Goal: Task Accomplishment & Management: Manage account settings

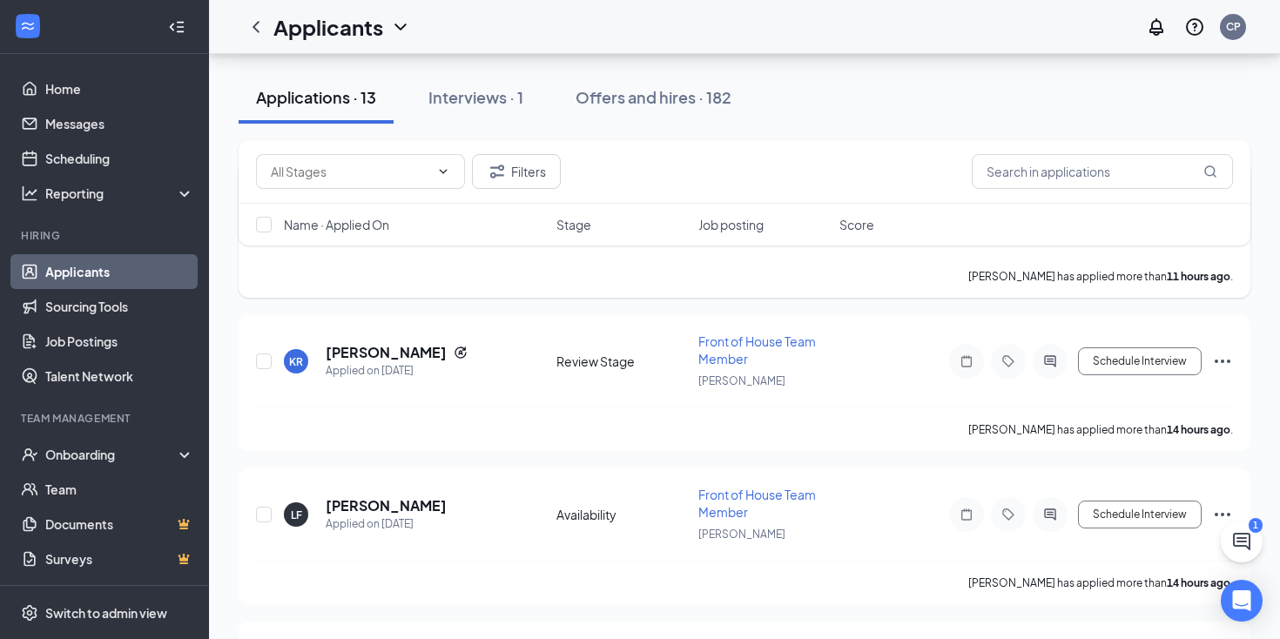
scroll to position [330, 0]
click at [360, 346] on h5 "[PERSON_NAME]" at bounding box center [386, 350] width 121 height 19
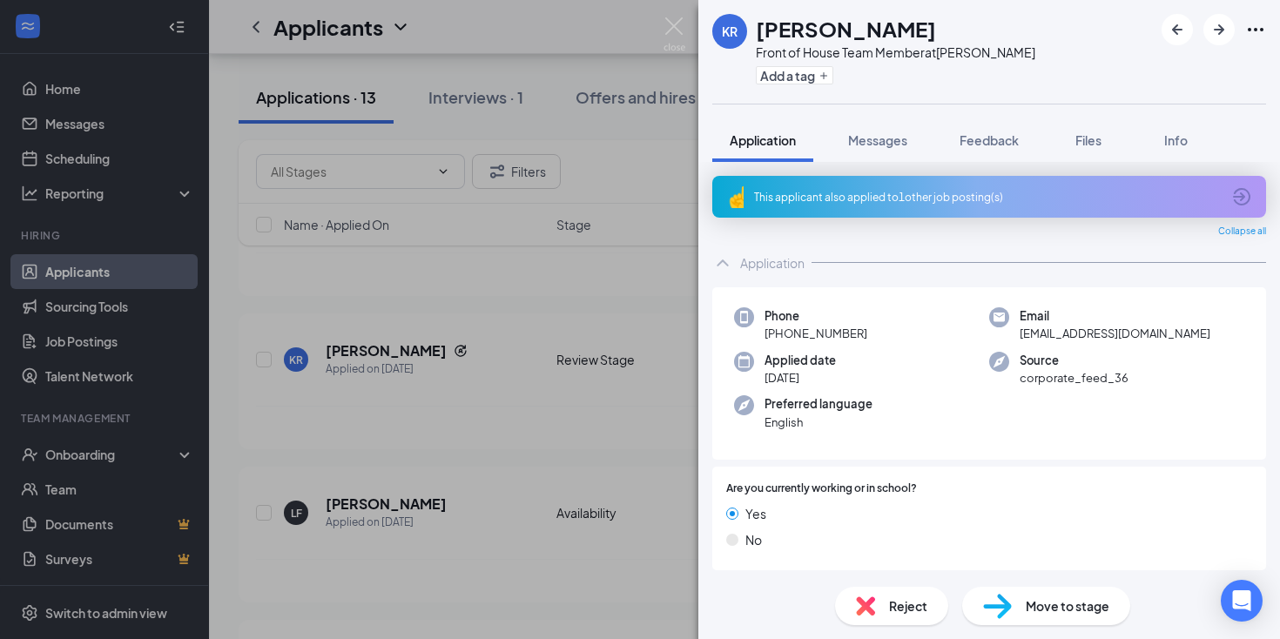
click at [831, 199] on div "This applicant also applied to 1 other job posting(s)" at bounding box center [987, 197] width 467 height 15
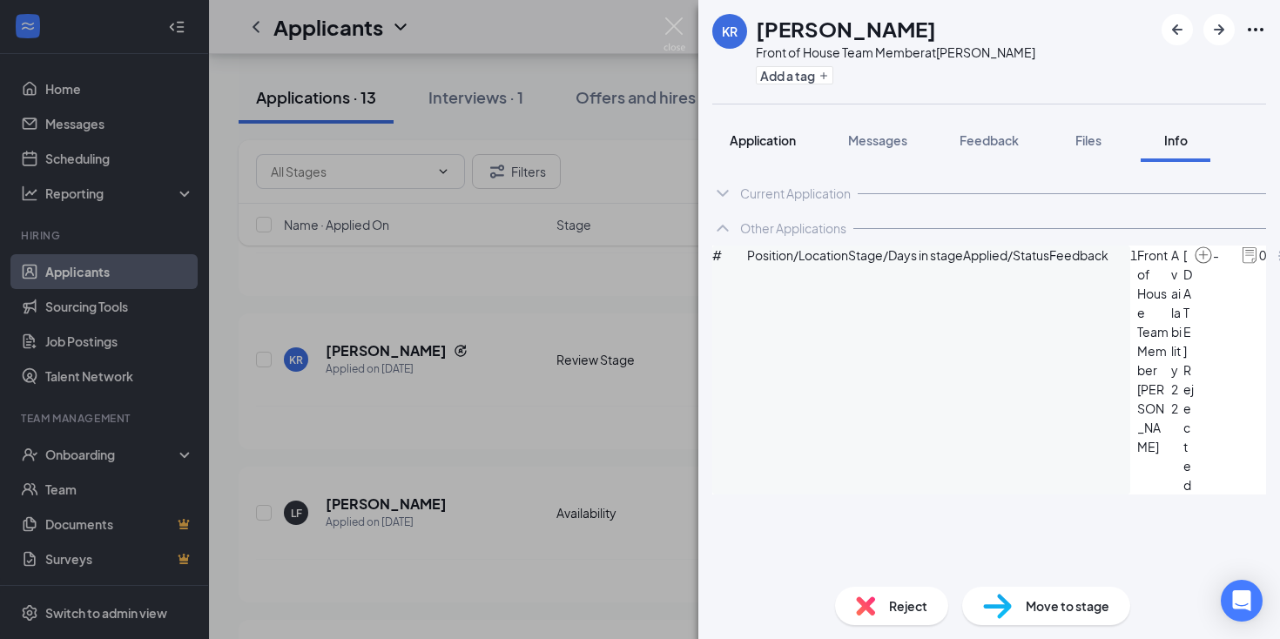
click at [763, 143] on span "Application" at bounding box center [762, 140] width 66 height 16
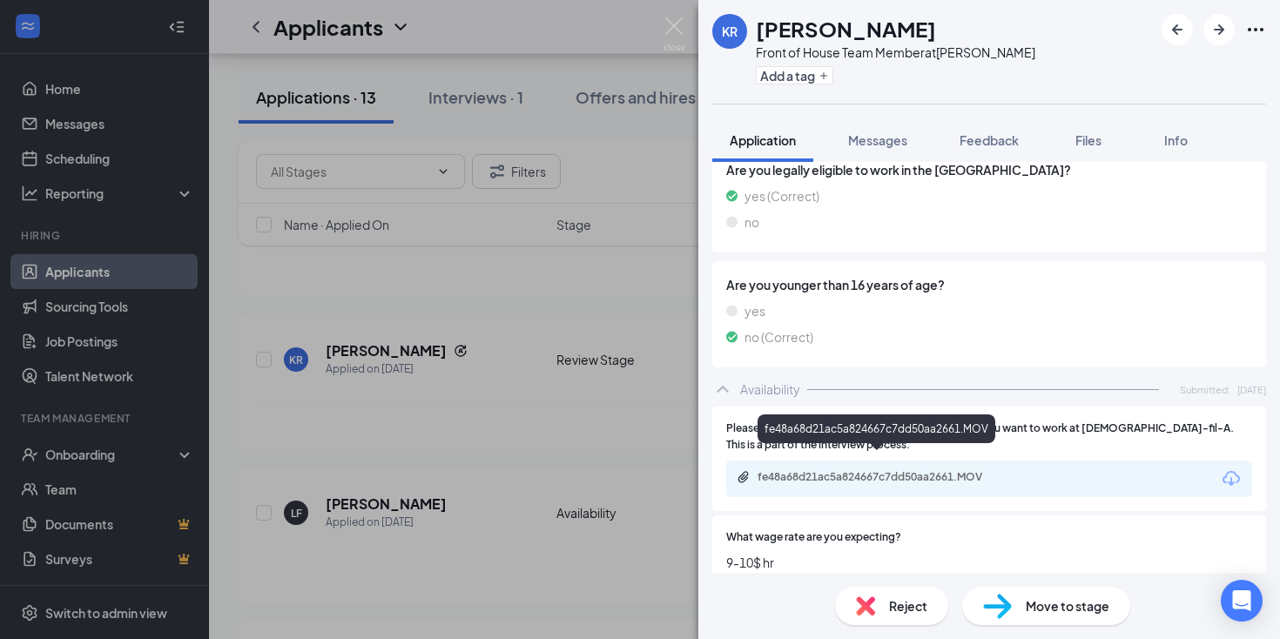
scroll to position [1496, 0]
click at [890, 469] on div "fe48a68d21ac5a824667c7dd50aa2661.MOV" at bounding box center [879, 476] width 244 height 14
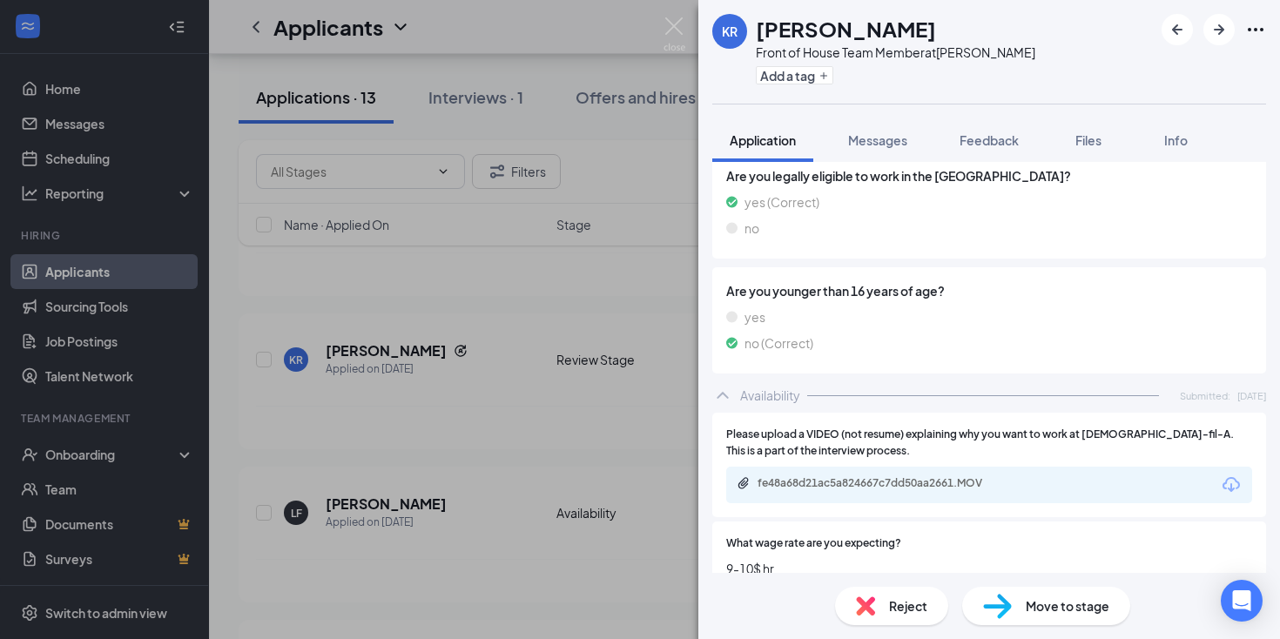
click at [1012, 603] on div "Move to stage" at bounding box center [1046, 606] width 168 height 38
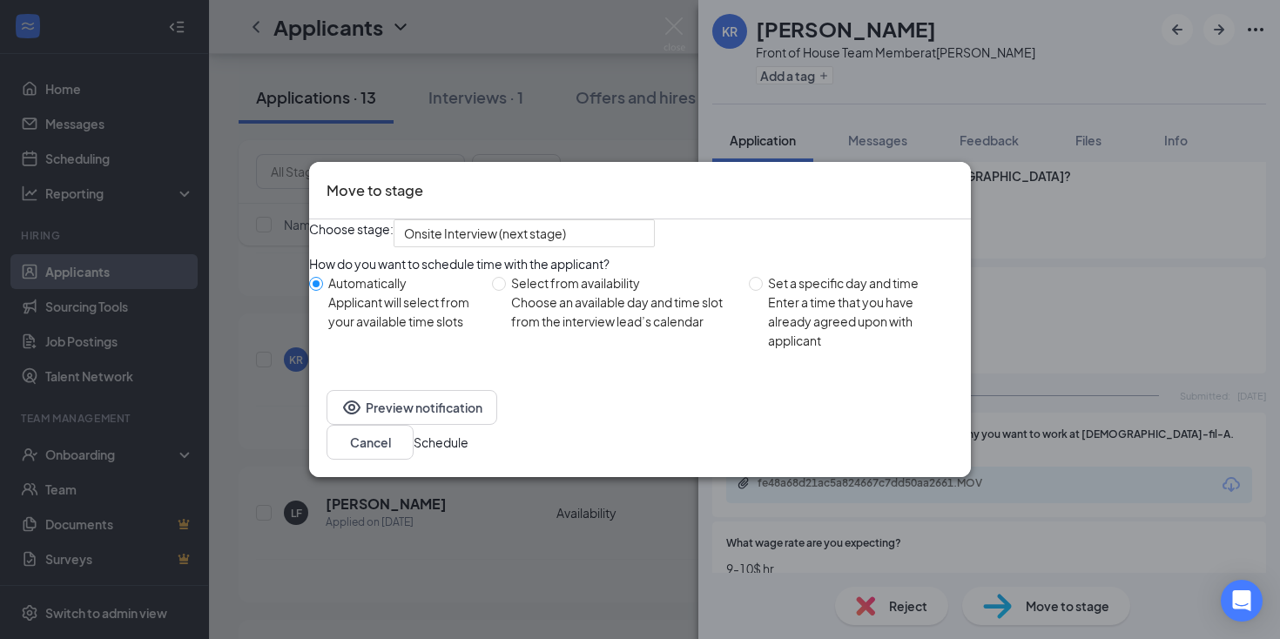
click at [468, 448] on button "Schedule" at bounding box center [440, 442] width 55 height 19
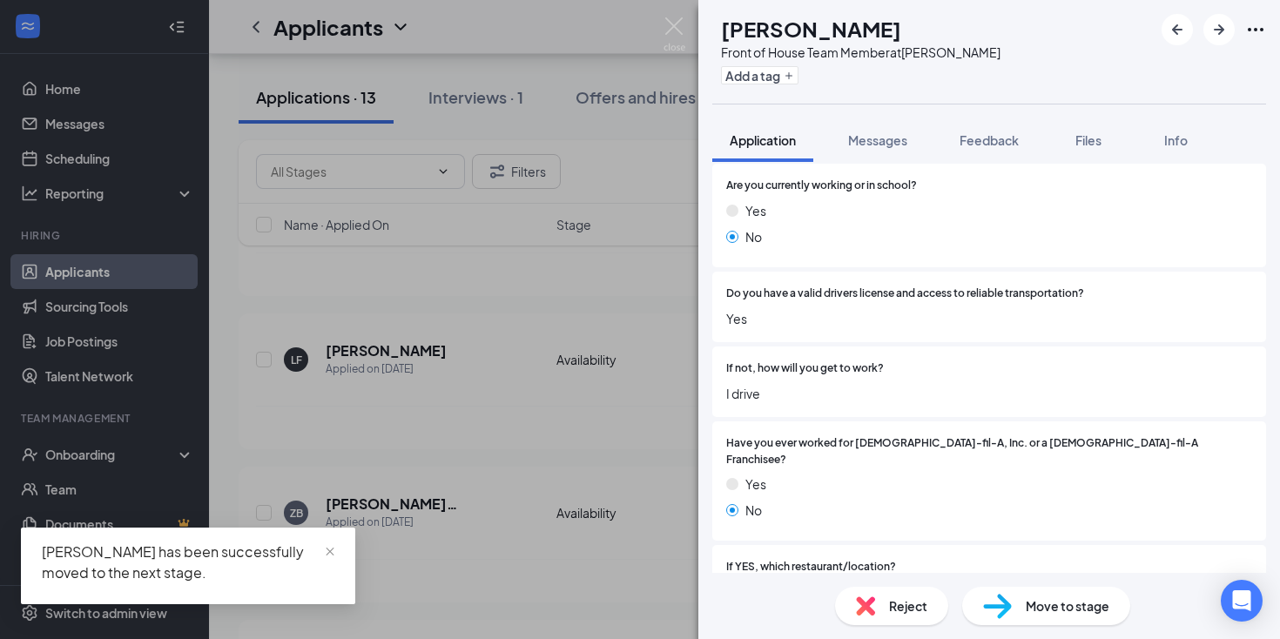
scroll to position [260, 0]
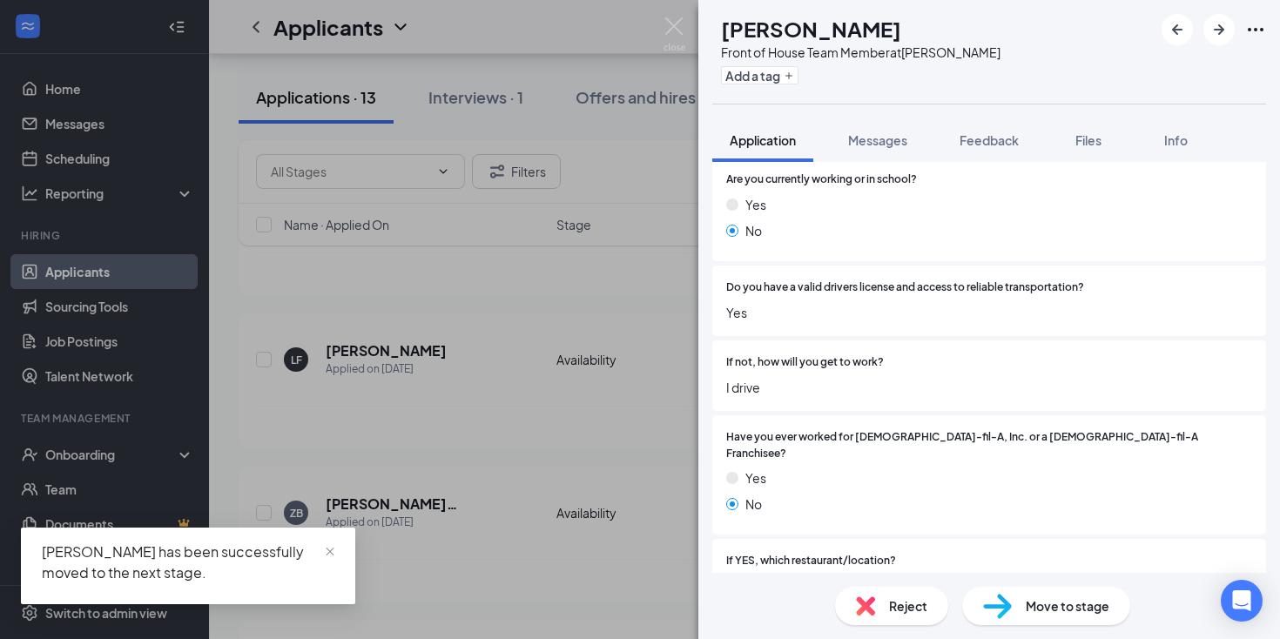
click at [75, 161] on div "[PERSON_NAME] Front of House Team Member at [PERSON_NAME] Add a tag Application…" at bounding box center [640, 319] width 1280 height 639
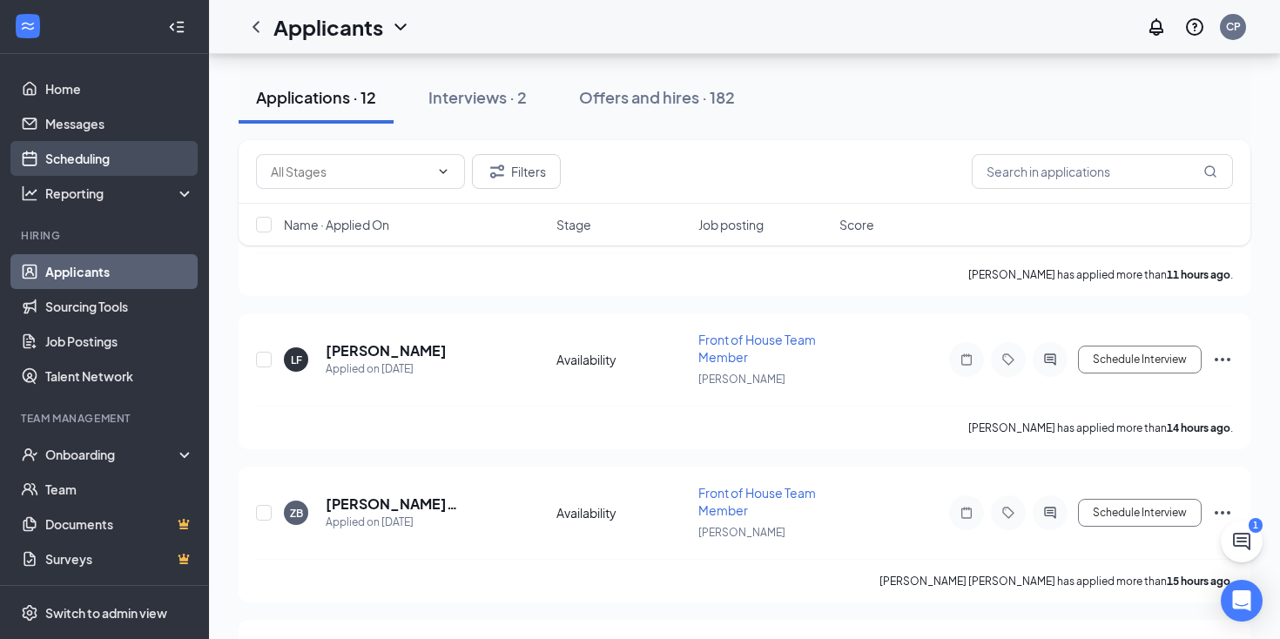
click at [79, 157] on link "Scheduling" at bounding box center [119, 158] width 149 height 35
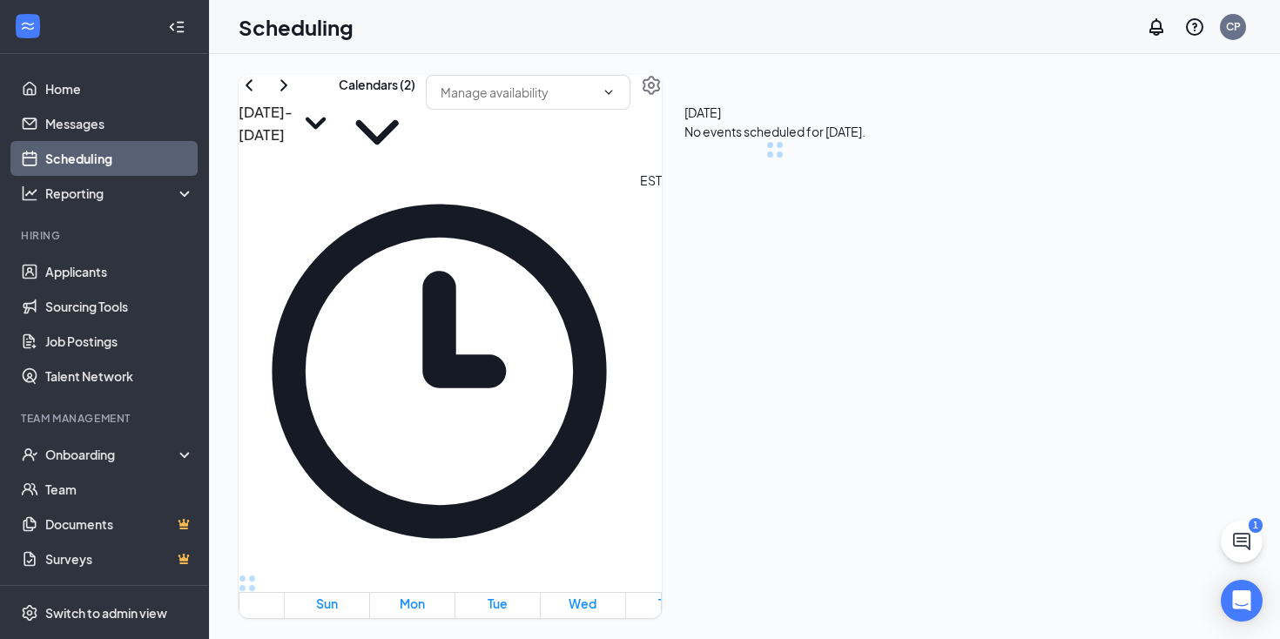
scroll to position [856, 0]
click at [294, 96] on icon "ChevronRight" at bounding box center [283, 85] width 21 height 21
click at [259, 96] on icon "ChevronLeft" at bounding box center [249, 85] width 21 height 21
click at [97, 259] on link "Applicants" at bounding box center [119, 271] width 149 height 35
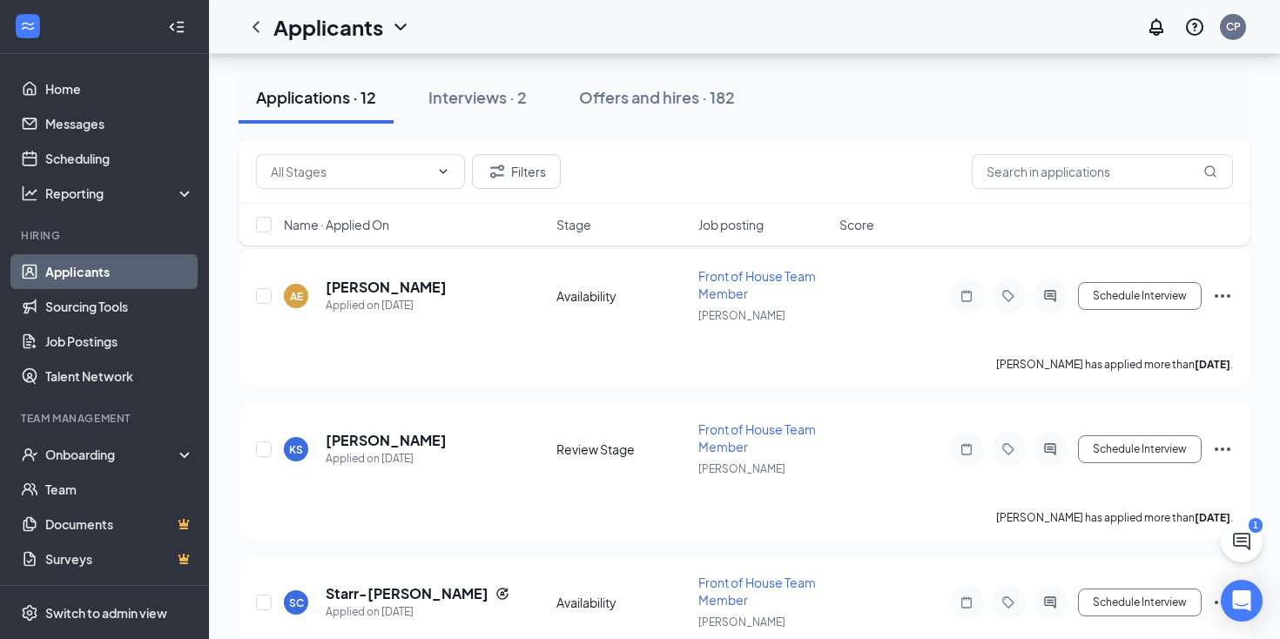
scroll to position [1257, 0]
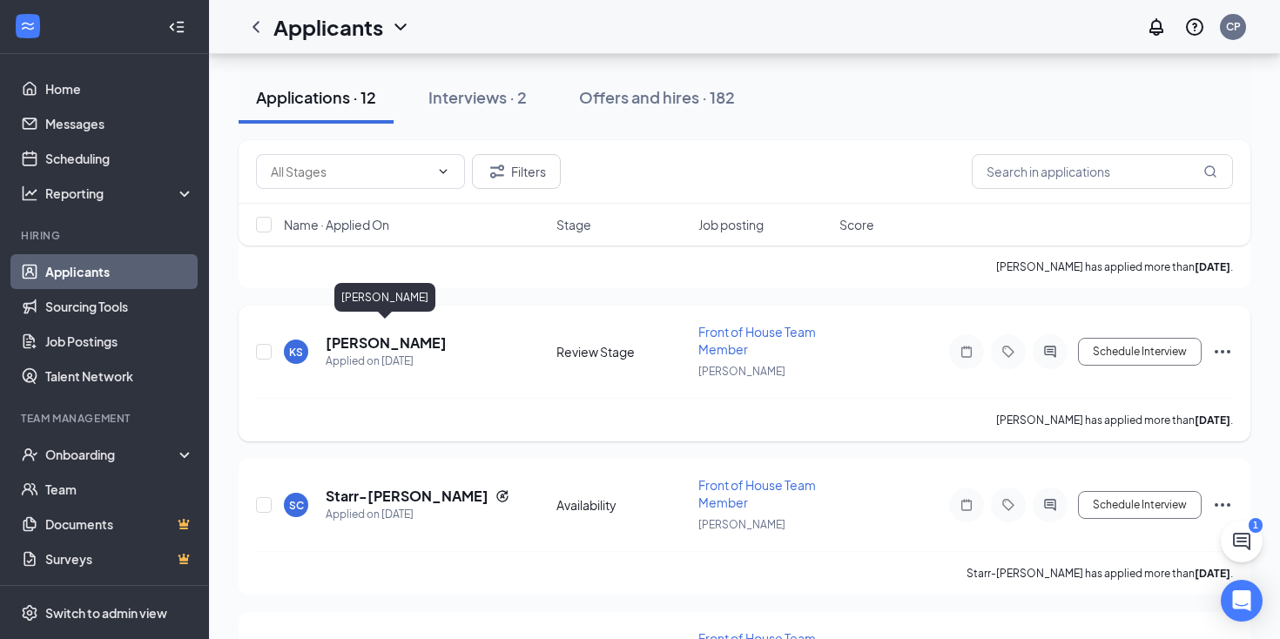
click at [373, 334] on h5 "[PERSON_NAME]" at bounding box center [386, 342] width 121 height 19
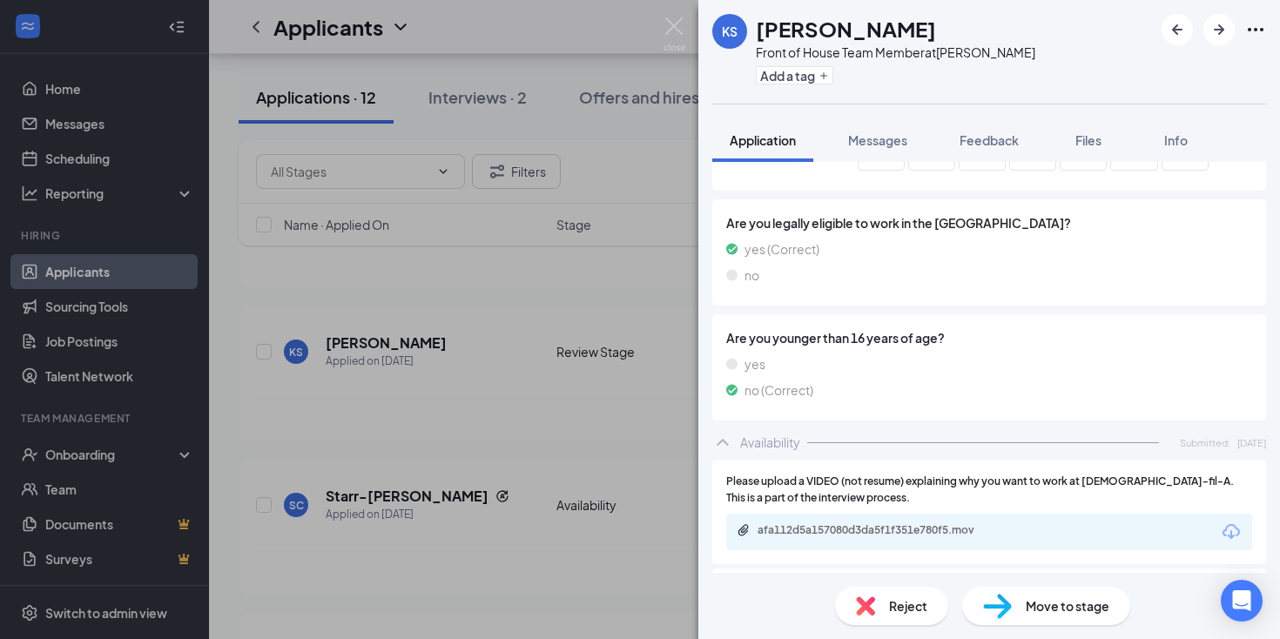
scroll to position [1486, 0]
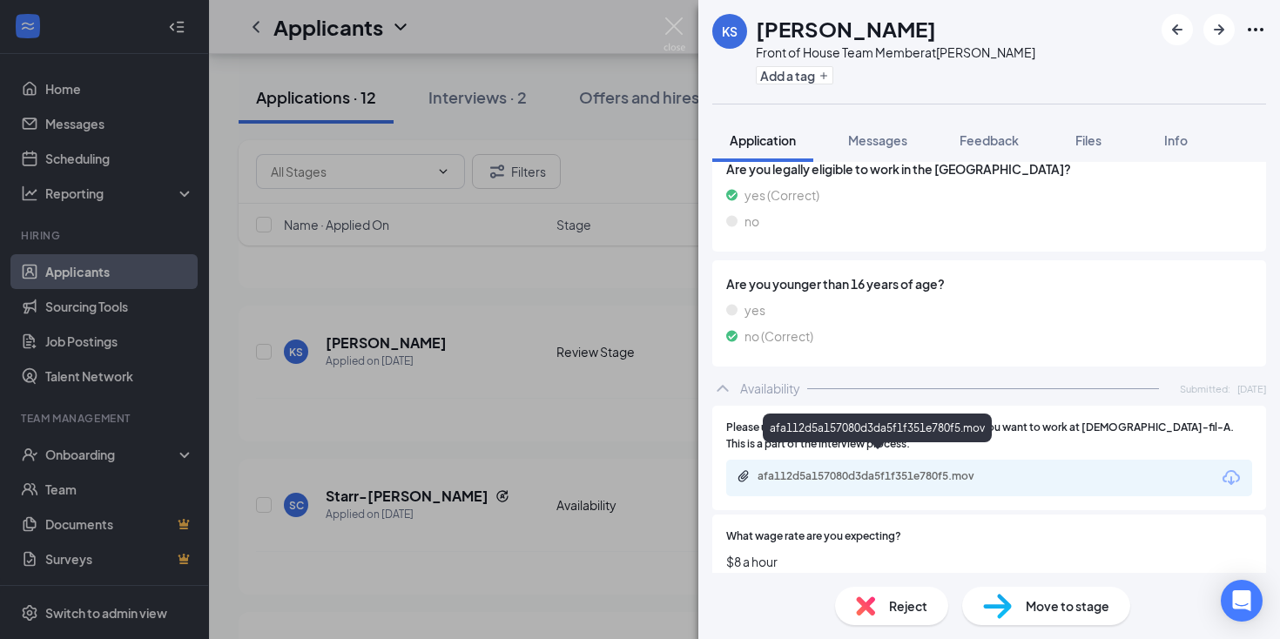
click at [844, 469] on div "afa112d5a157080d3da5f1f351e780f5.mov" at bounding box center [879, 476] width 244 height 14
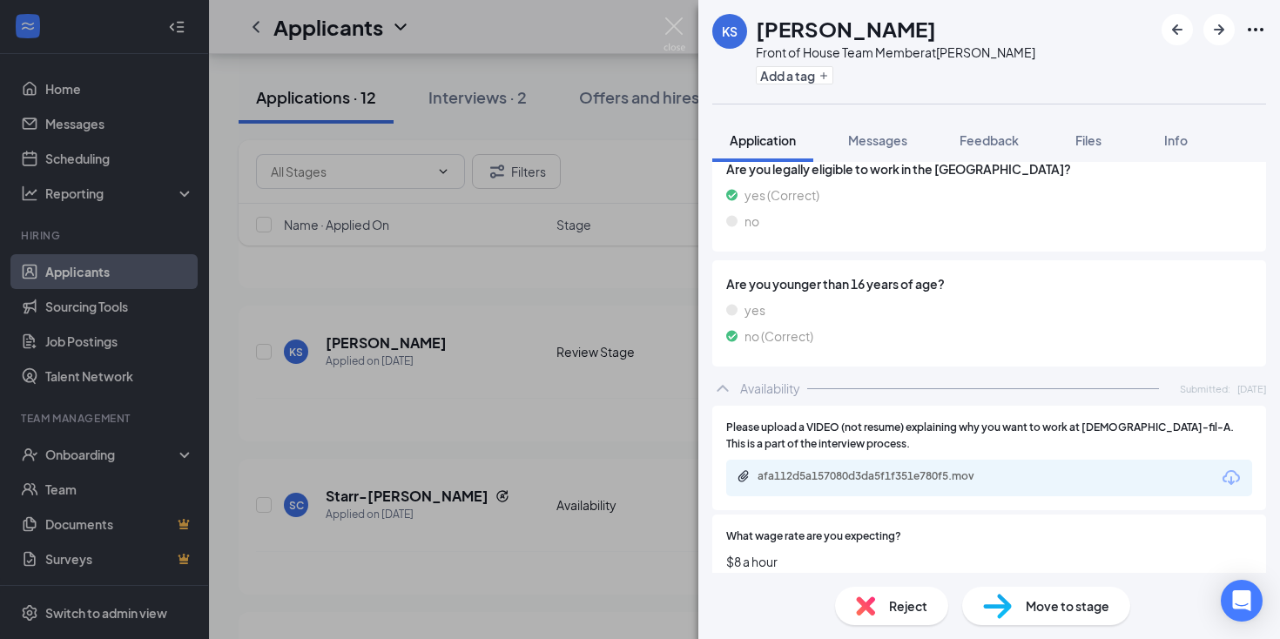
scroll to position [1479, 0]
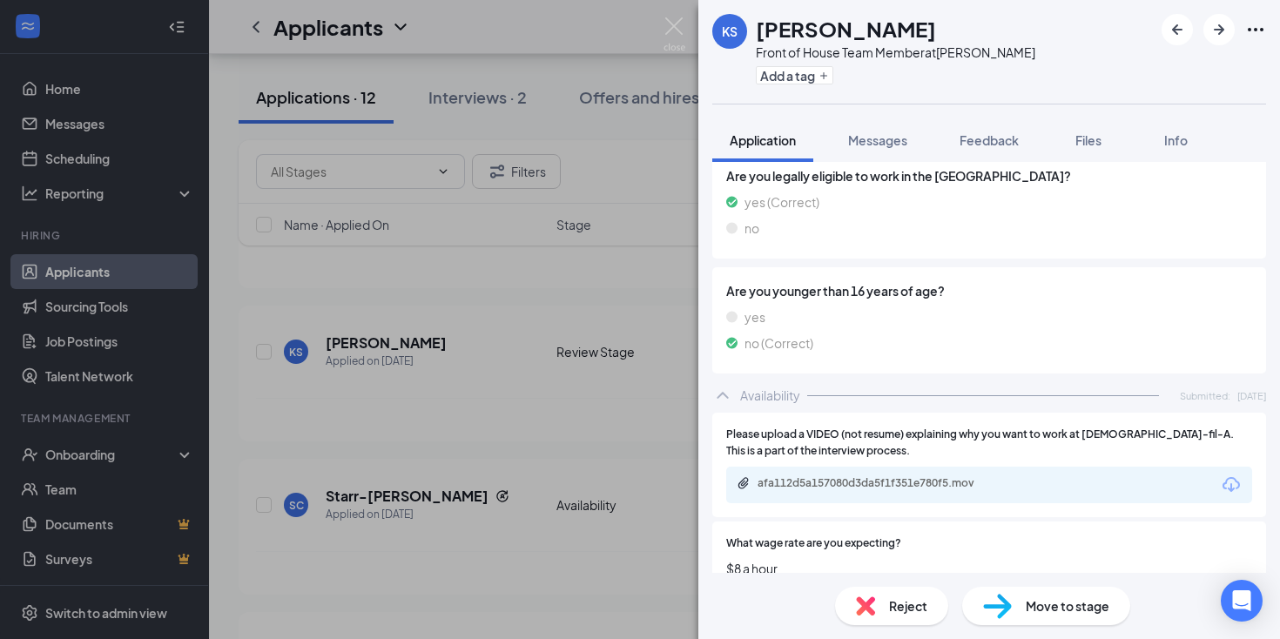
click at [992, 608] on img at bounding box center [997, 606] width 29 height 25
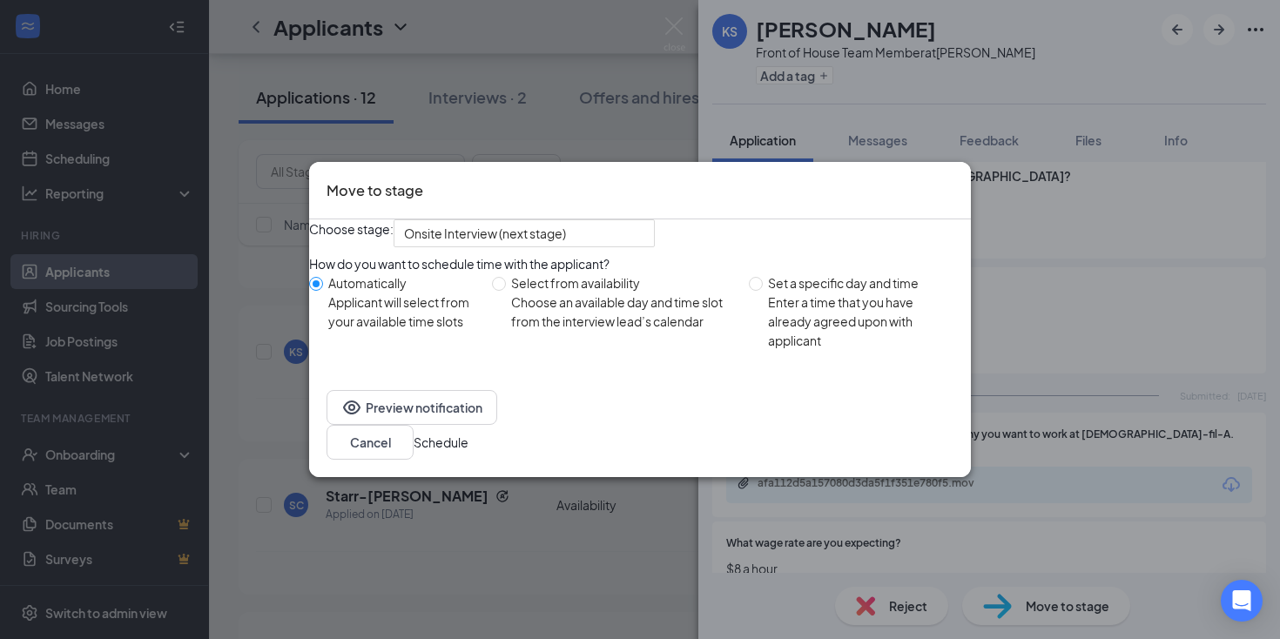
click at [468, 452] on button "Schedule" at bounding box center [440, 442] width 55 height 19
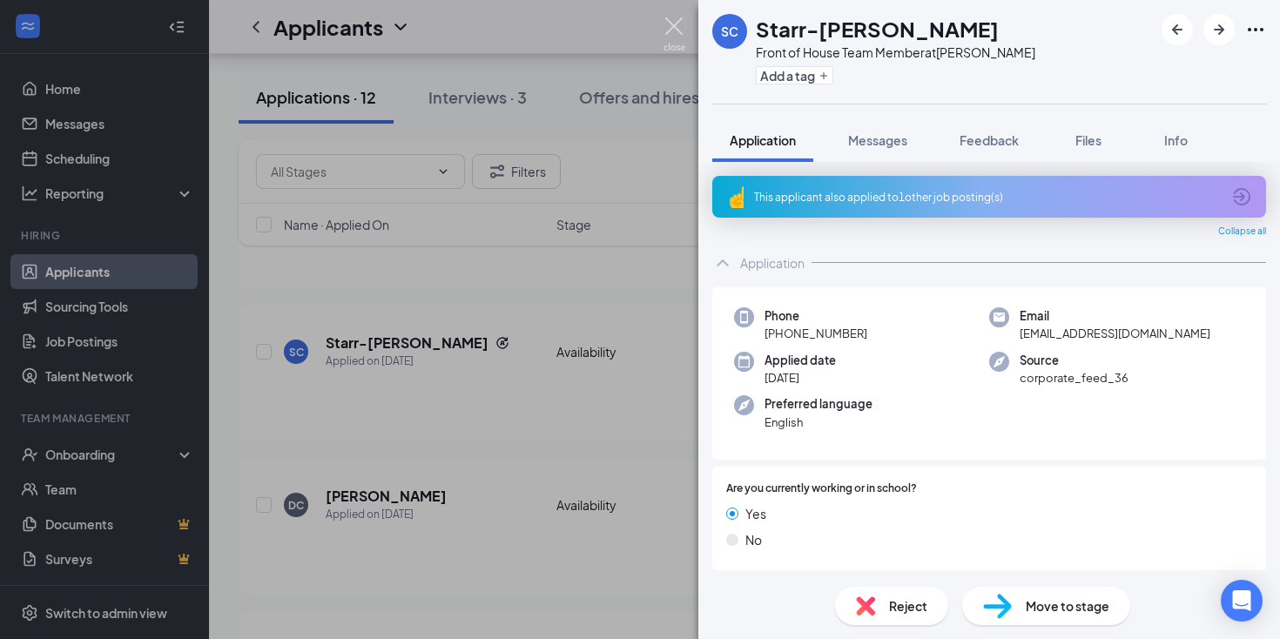
click at [676, 24] on img at bounding box center [674, 34] width 22 height 34
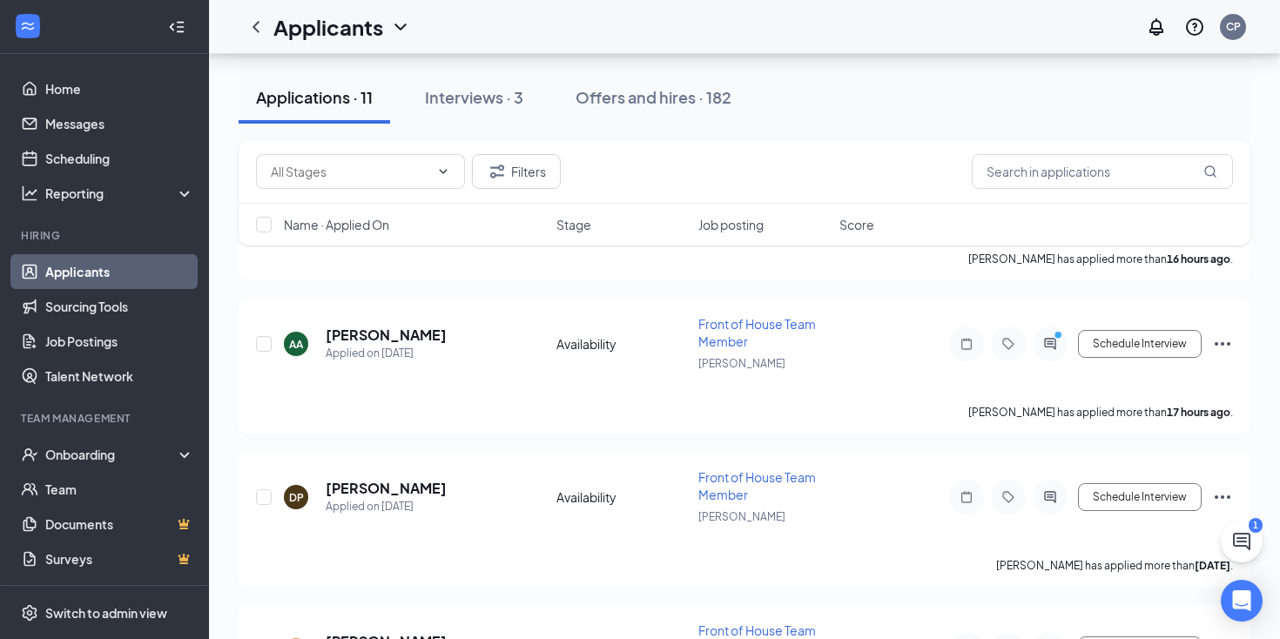
scroll to position [1372, 0]
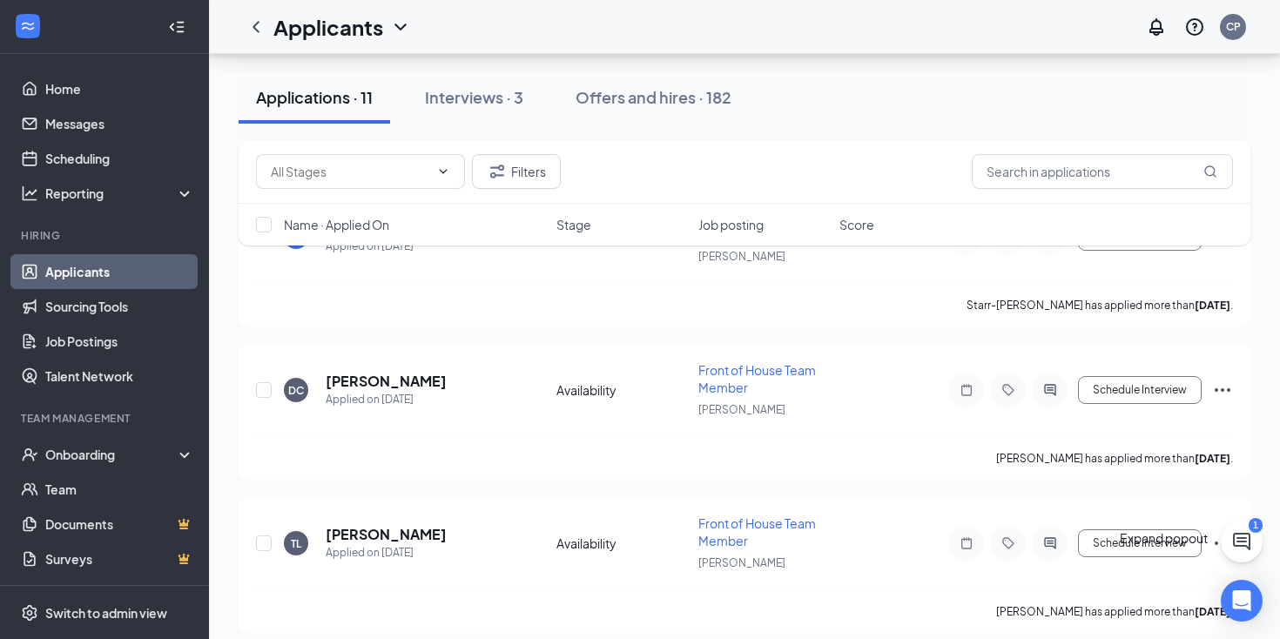
click at [1235, 541] on icon "ChatActive" at bounding box center [1241, 541] width 21 height 21
click at [1155, 609] on icon "ChevronUp" at bounding box center [1165, 598] width 21 height 21
click at [315, 120] on span "Applicants" at bounding box center [285, 112] width 60 height 16
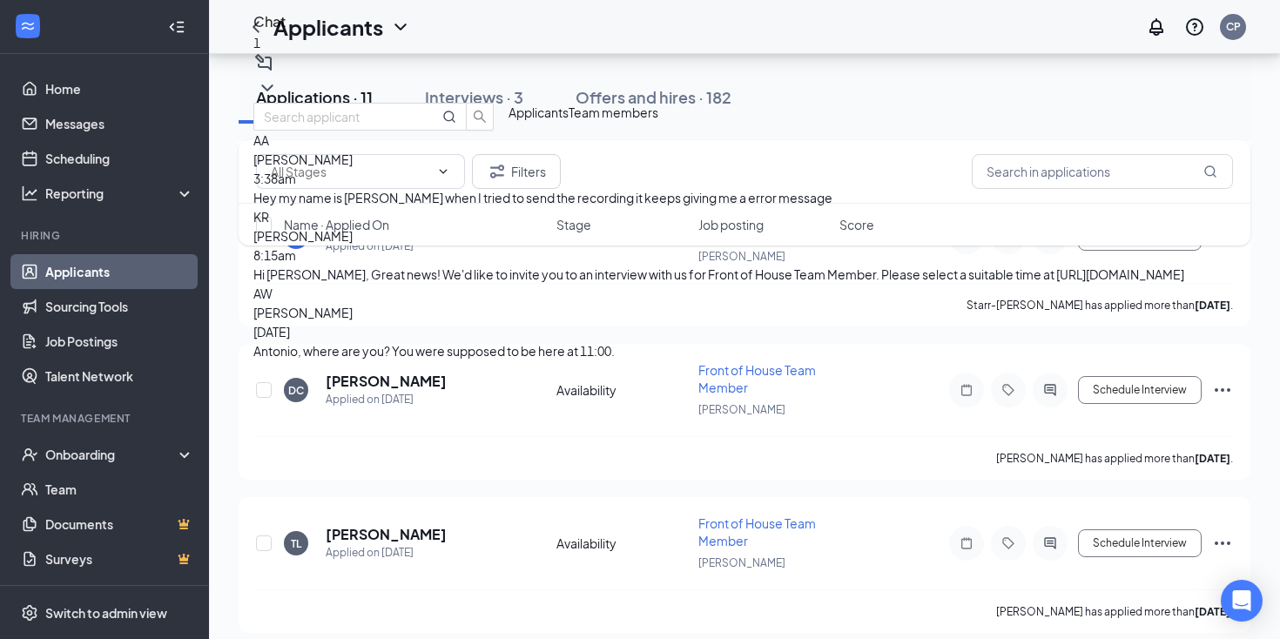
click at [353, 167] on span "[PERSON_NAME]" at bounding box center [302, 159] width 99 height 16
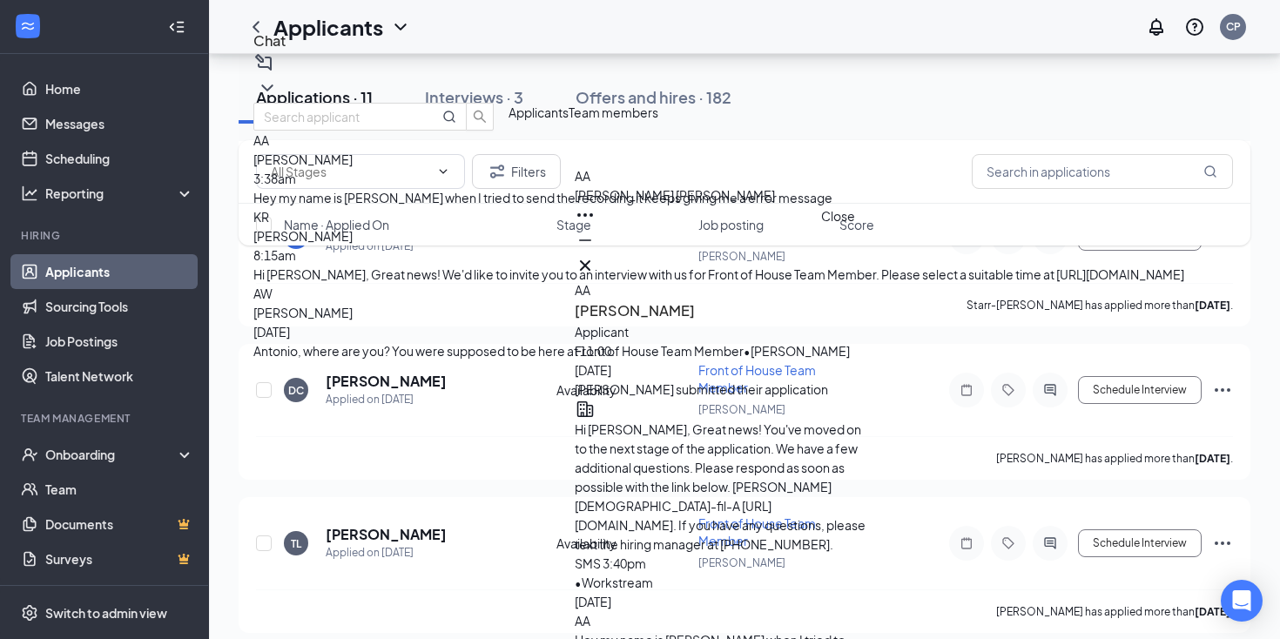
click at [595, 255] on icon "Cross" at bounding box center [585, 265] width 21 height 21
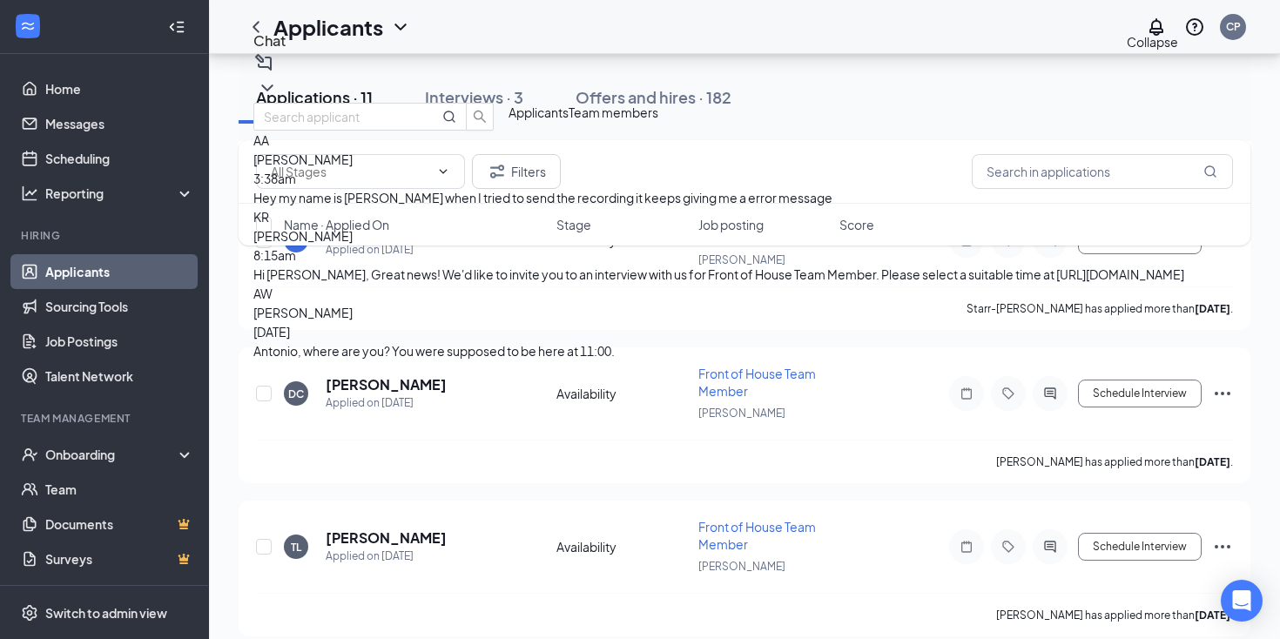
click at [278, 77] on icon "ChevronDown" at bounding box center [267, 87] width 21 height 21
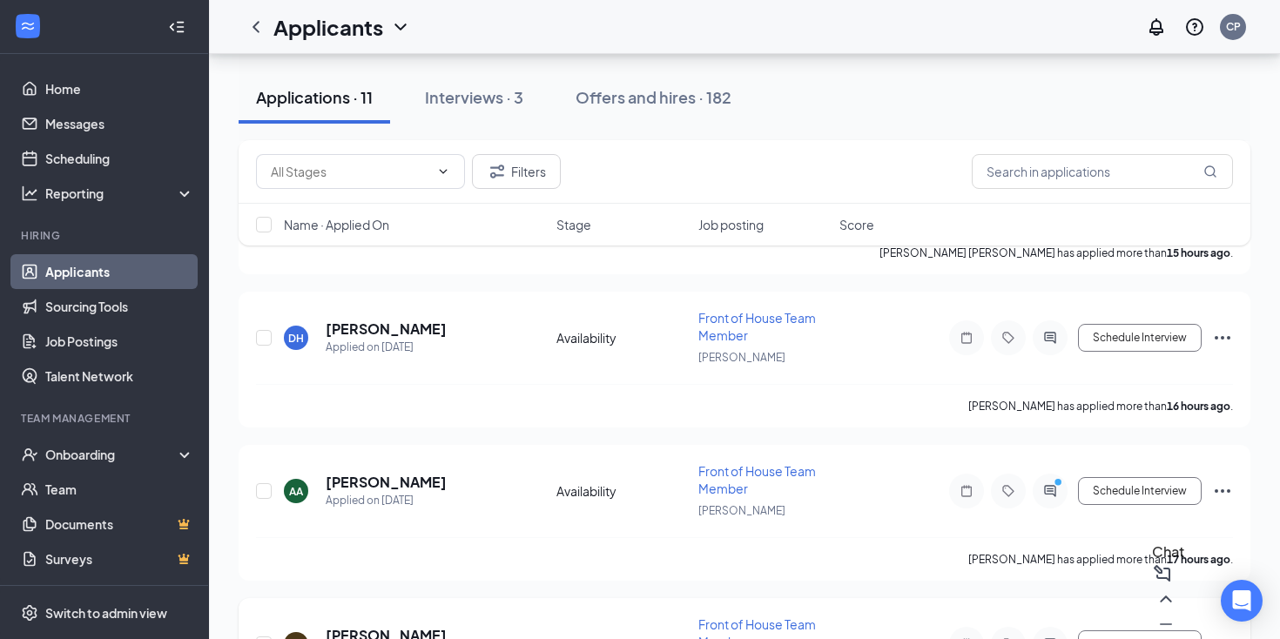
scroll to position [651, 0]
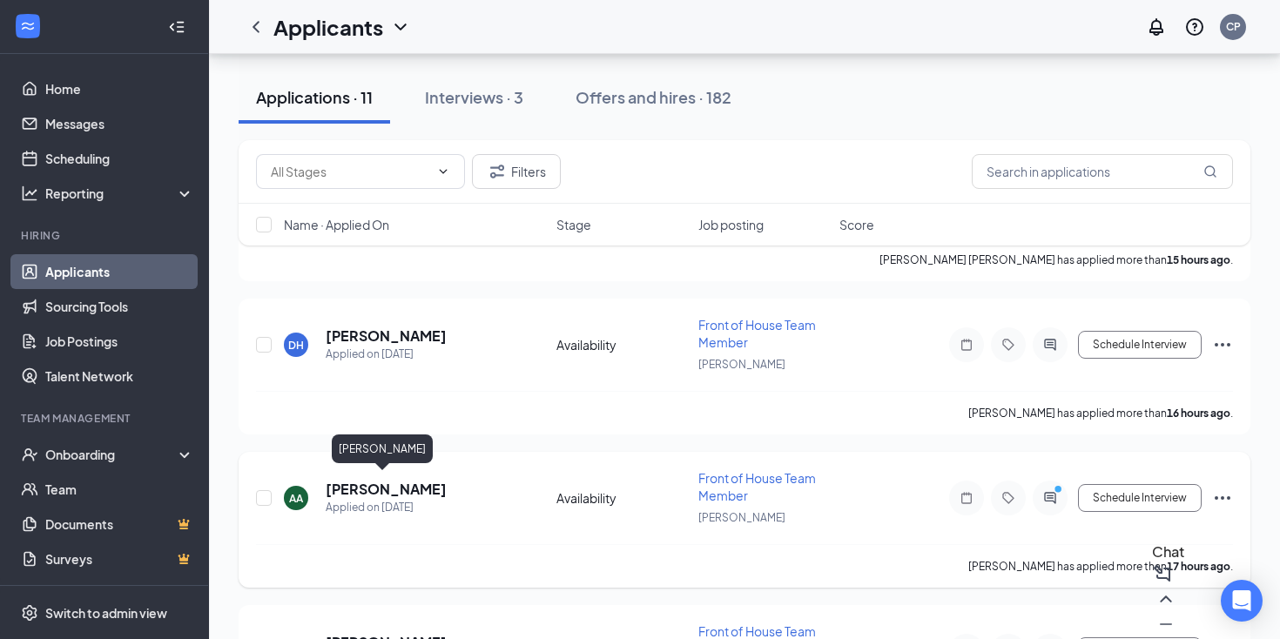
click at [395, 489] on h5 "[PERSON_NAME]" at bounding box center [386, 489] width 121 height 19
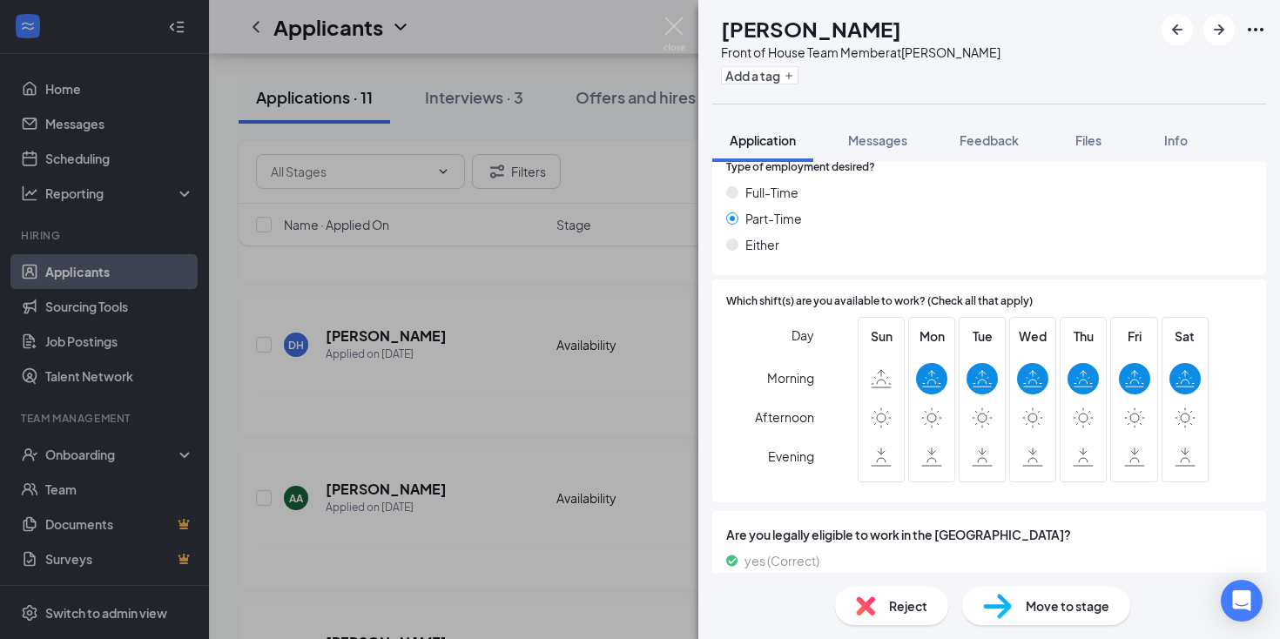
scroll to position [1245, 0]
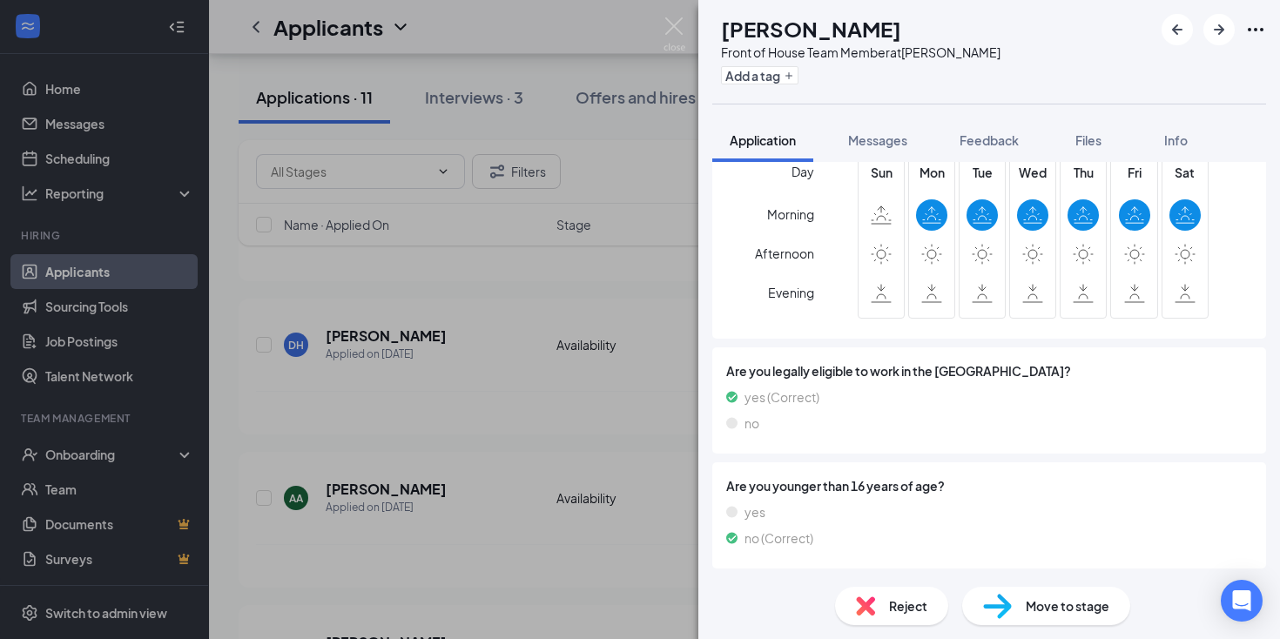
click at [1031, 599] on span "Move to stage" at bounding box center [1067, 605] width 84 height 19
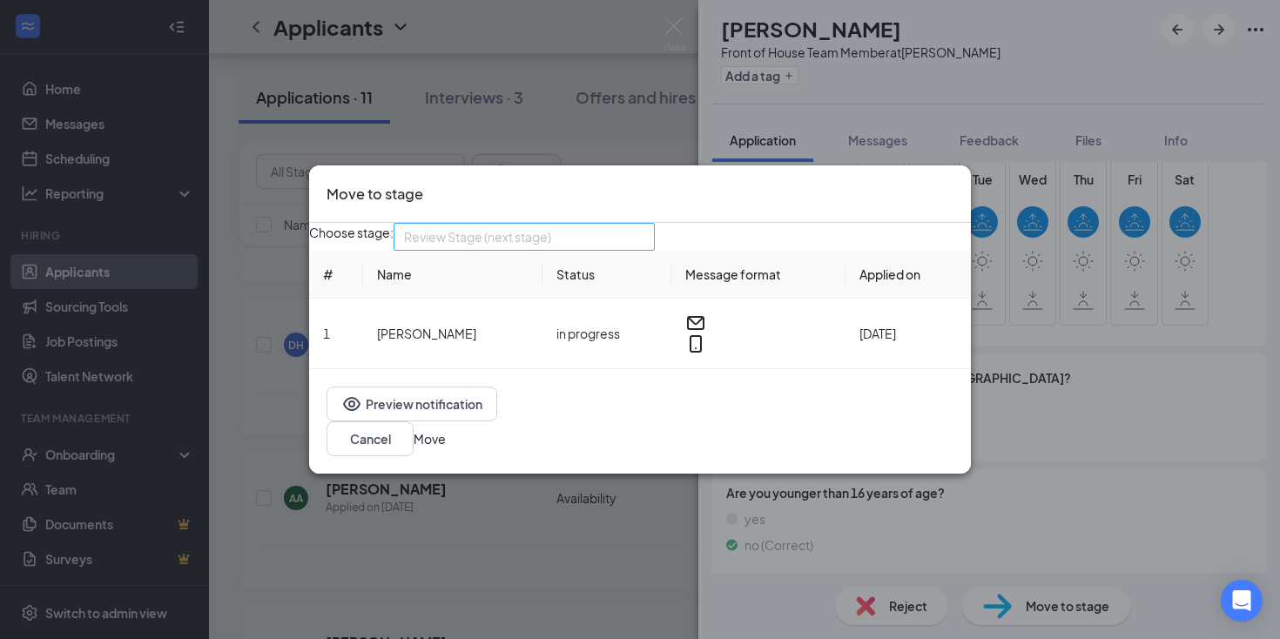
click at [655, 249] on div "Review Stage (next stage) 3666934 3666935 3666936 Application Availability (cur…" at bounding box center [523, 237] width 261 height 28
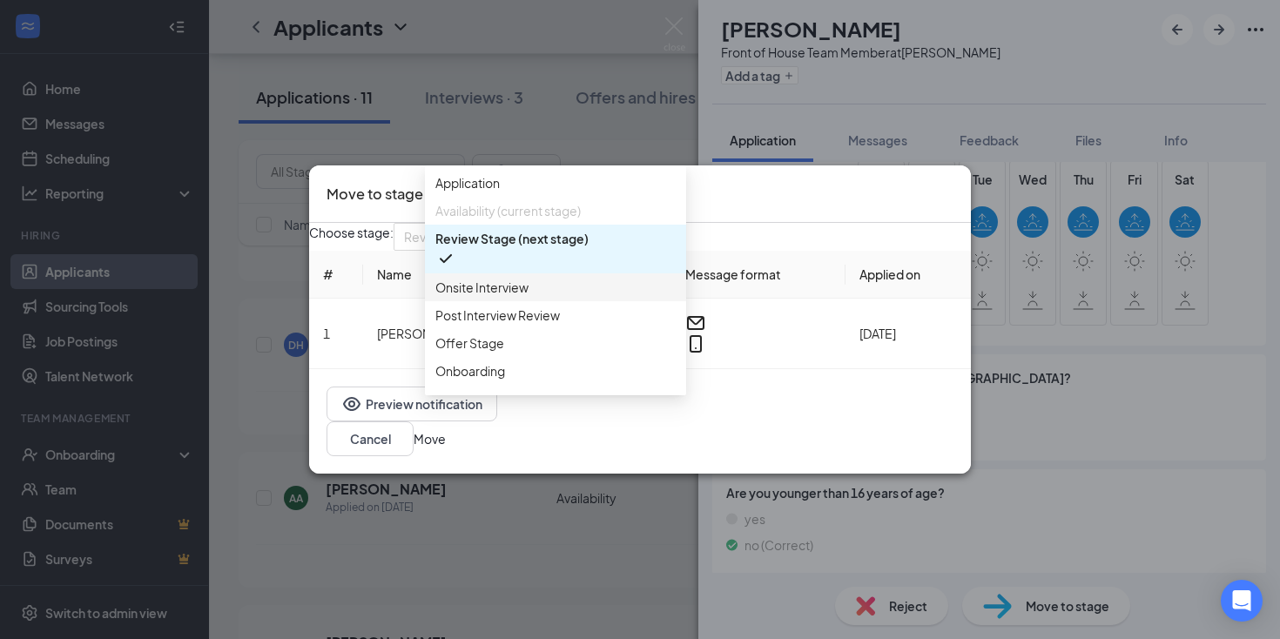
click at [559, 297] on span "Onsite Interview" at bounding box center [555, 287] width 240 height 19
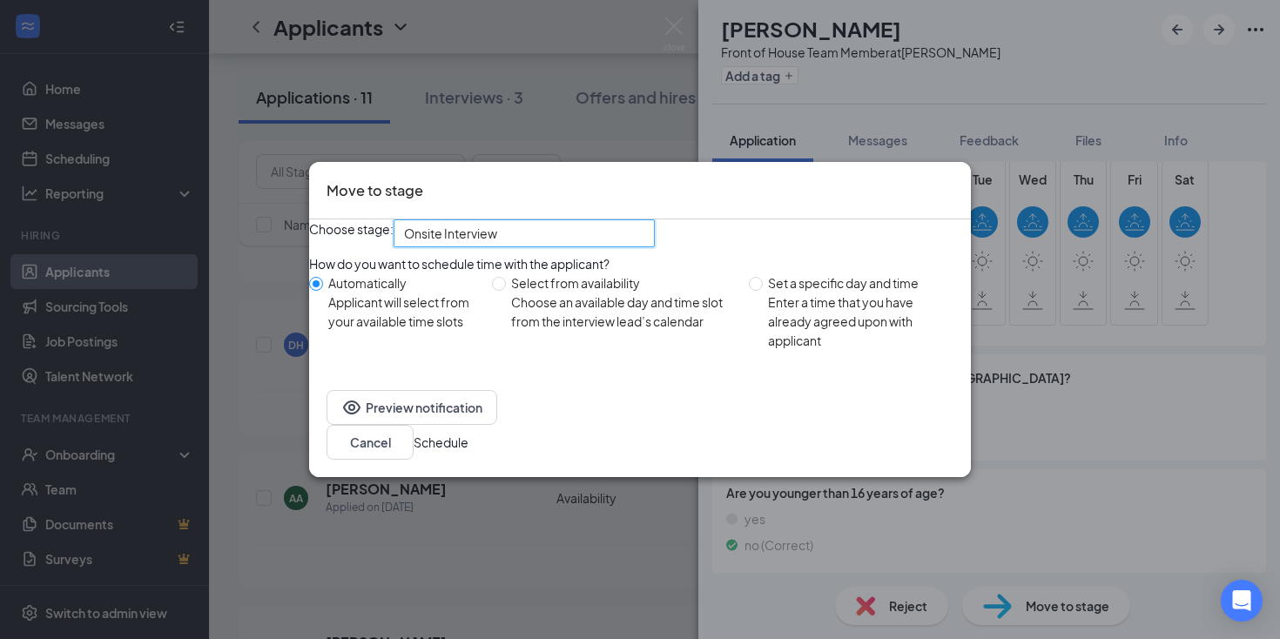
click at [468, 452] on button "Schedule" at bounding box center [440, 442] width 55 height 19
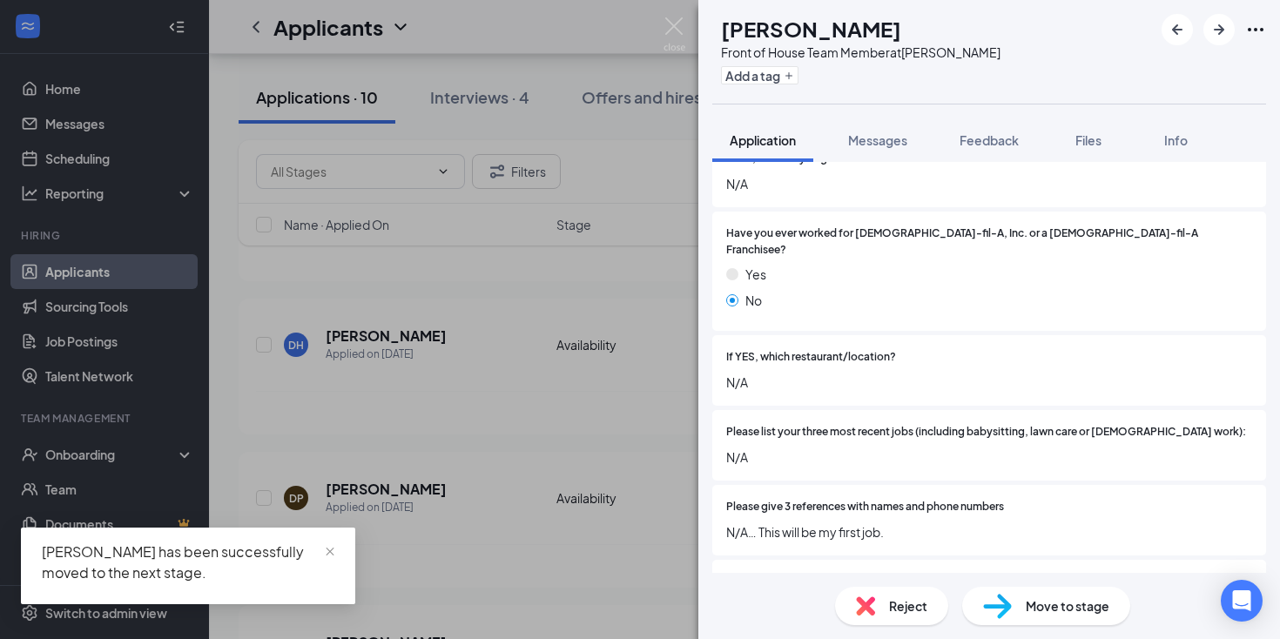
scroll to position [466, 0]
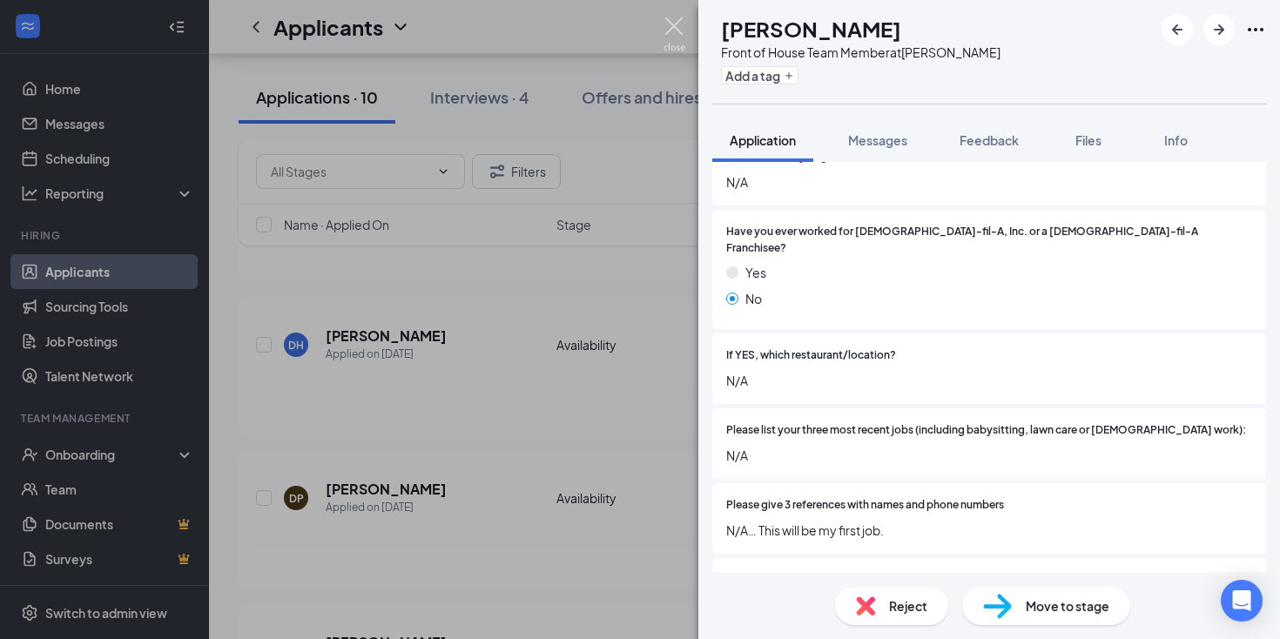
click at [674, 24] on img at bounding box center [674, 34] width 22 height 34
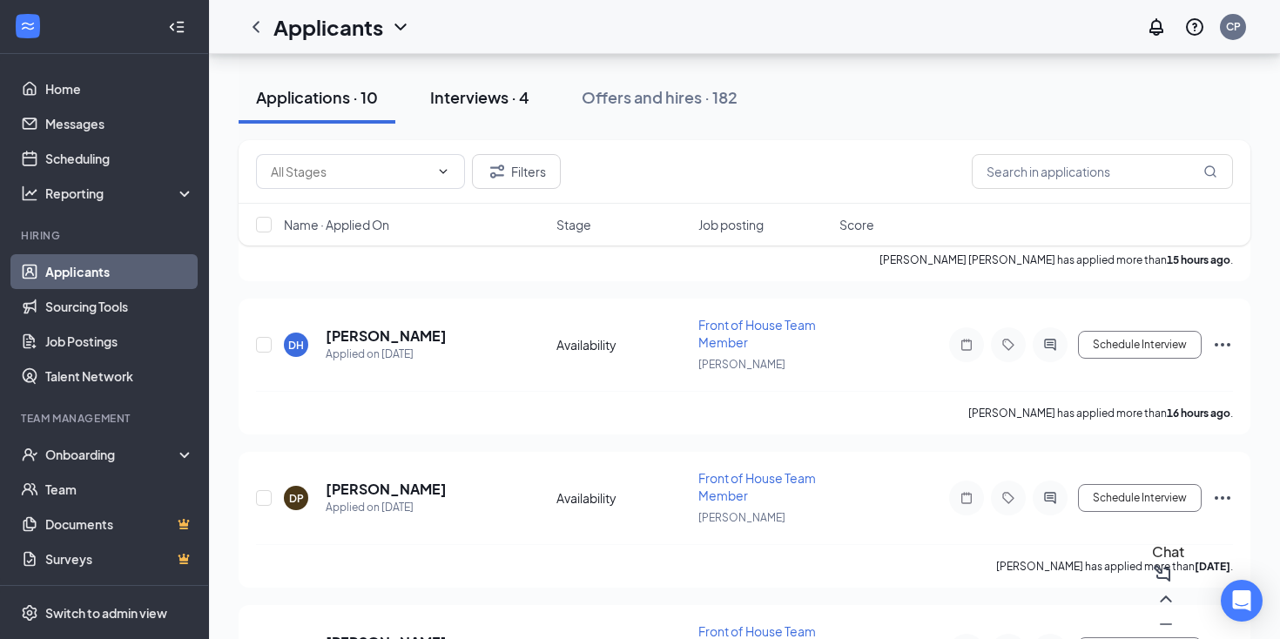
click at [489, 96] on div "Interviews · 4" at bounding box center [479, 97] width 99 height 22
